Goal: Information Seeking & Learning: Check status

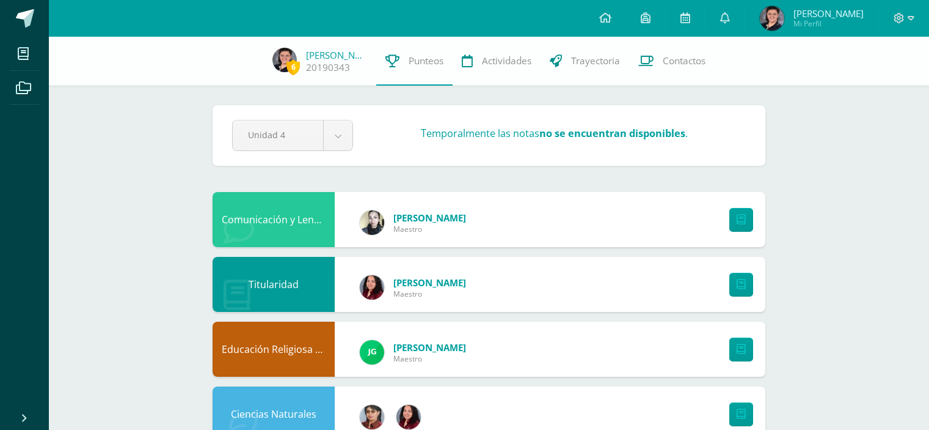
scroll to position [628, 0]
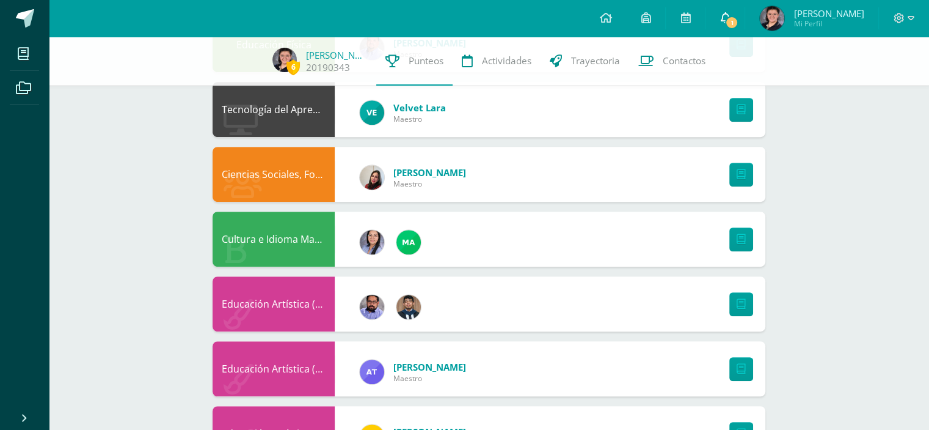
click at [724, 20] on icon at bounding box center [725, 17] width 10 height 11
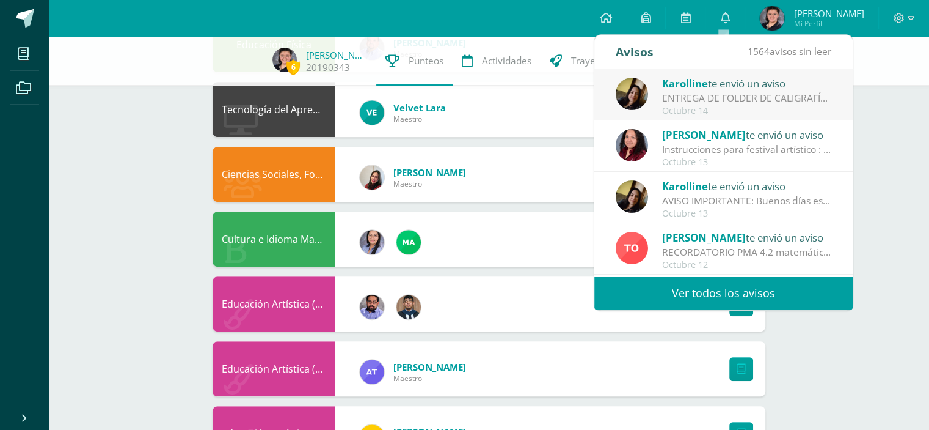
click at [708, 87] on span "Karolline" at bounding box center [685, 83] width 46 height 14
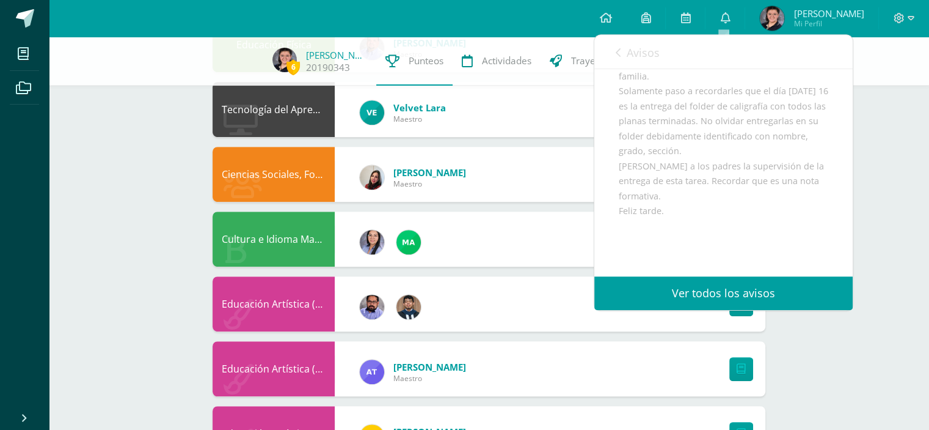
scroll to position [134, 0]
click at [627, 53] on span "Avisos" at bounding box center [643, 52] width 33 height 15
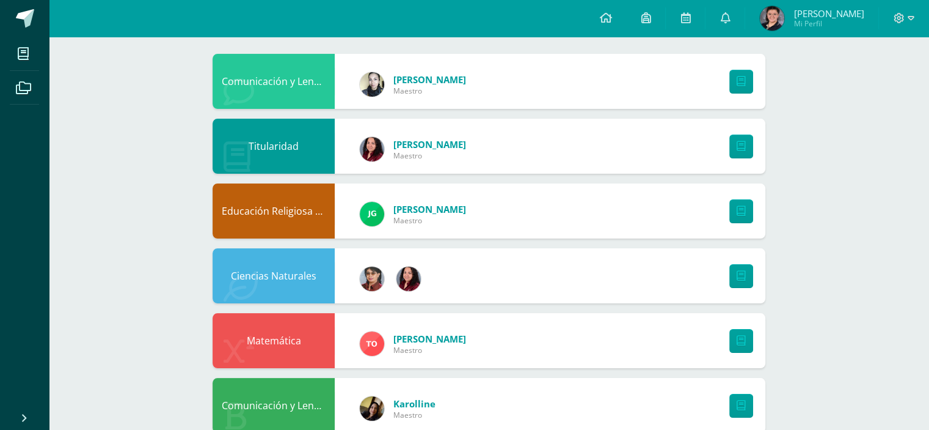
scroll to position [154, 0]
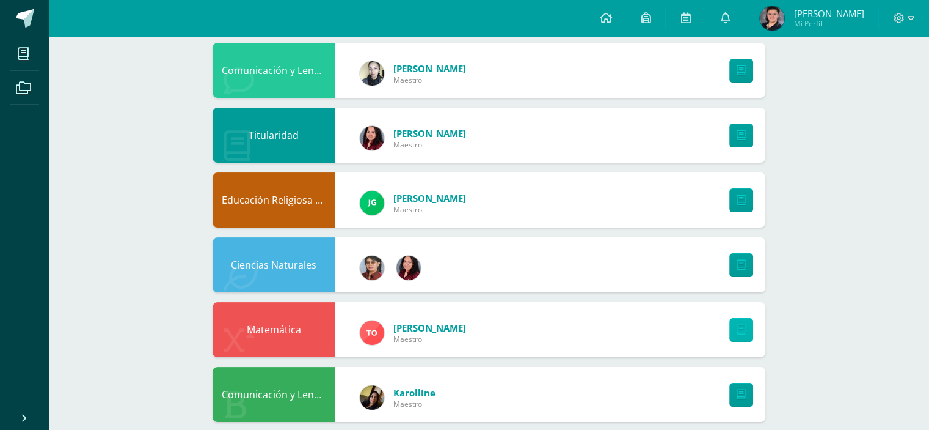
click at [744, 327] on icon at bounding box center [741, 329] width 9 height 10
